Goal: Entertainment & Leisure: Consume media (video, audio)

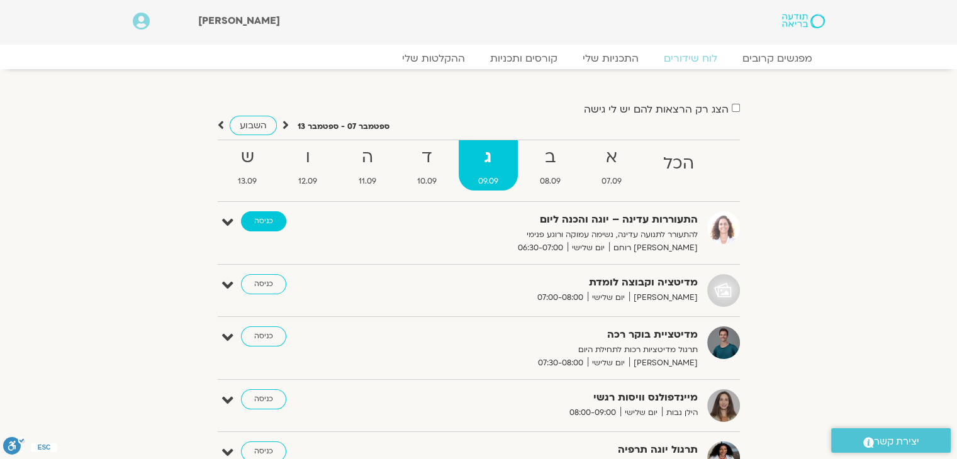
click at [265, 220] on link "כניסה" at bounding box center [263, 221] width 45 height 20
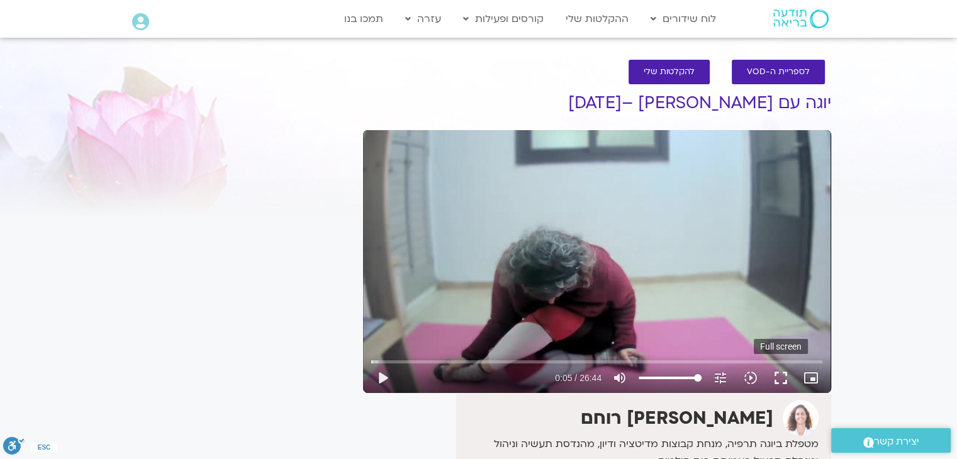
click at [776, 376] on button "fullscreen" at bounding box center [781, 378] width 30 height 30
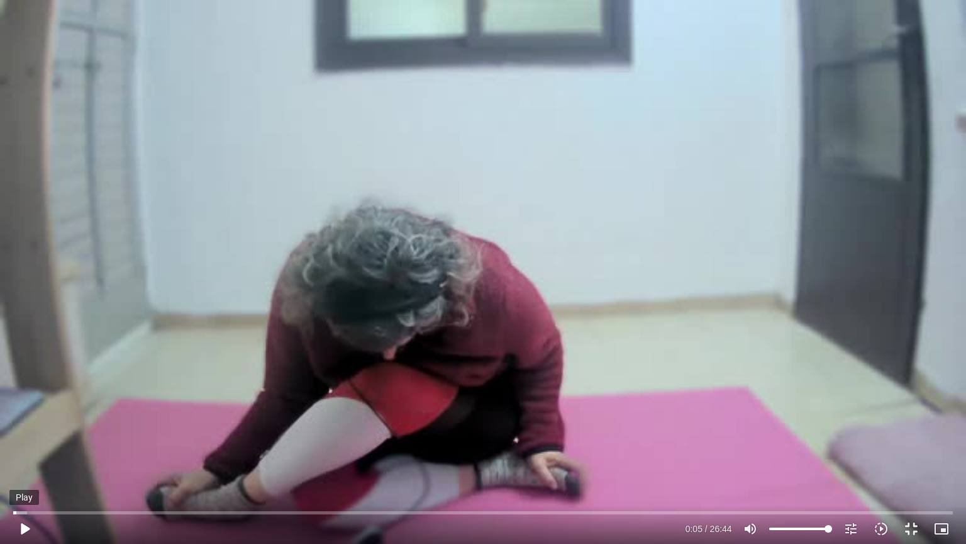
click at [24, 459] on button "play_arrow" at bounding box center [24, 528] width 30 height 30
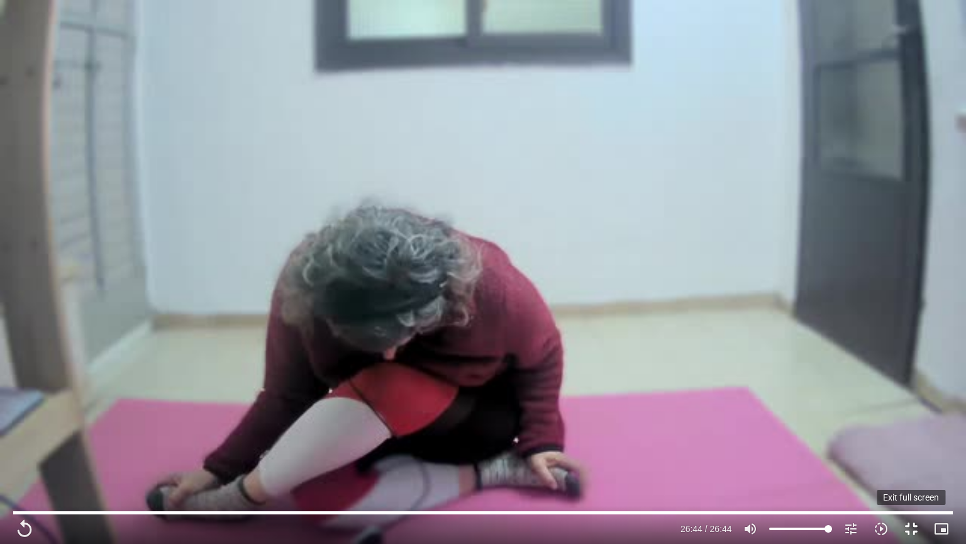
click at [910, 459] on button "fullscreen_exit" at bounding box center [912, 528] width 30 height 30
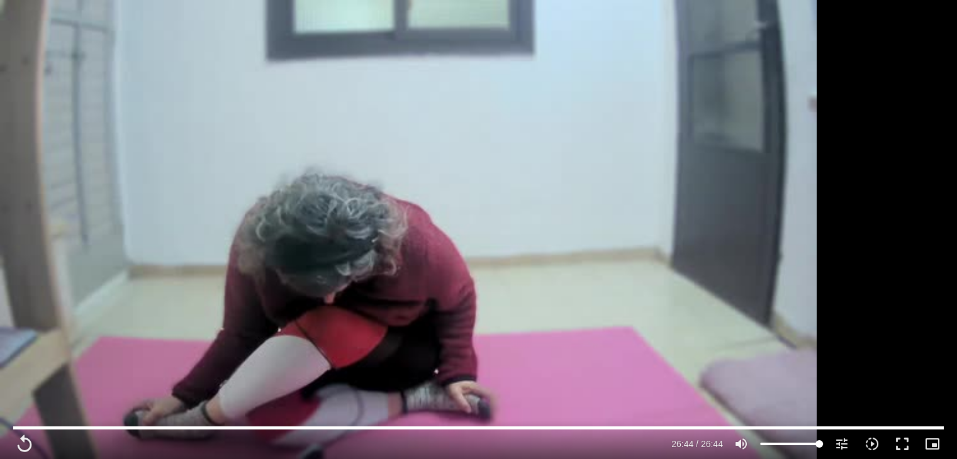
type input "1604.44"
